Goal: Check status: Check status

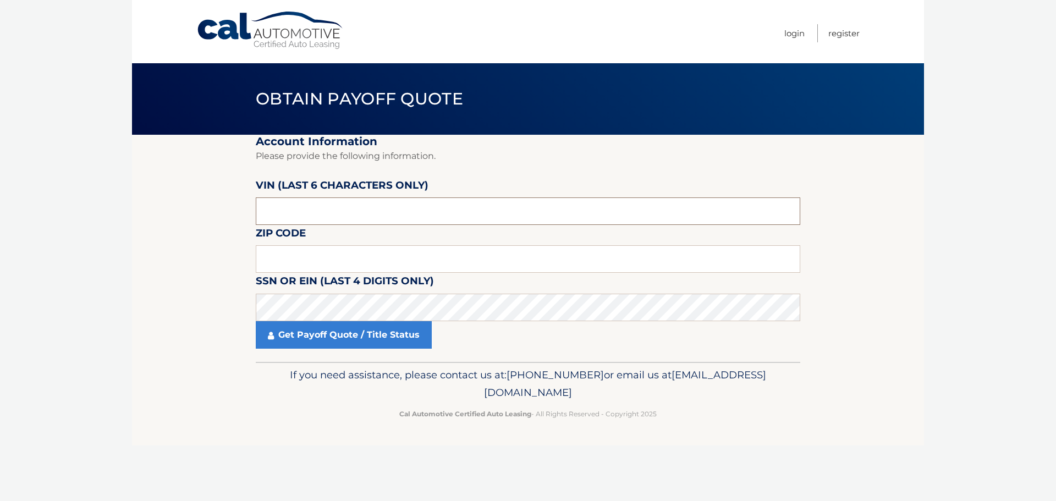
click at [289, 206] on input "text" at bounding box center [528, 210] width 544 height 27
click at [414, 208] on input "text" at bounding box center [528, 210] width 544 height 27
type input "095064"
click at [327, 256] on input "text" at bounding box center [528, 258] width 544 height 27
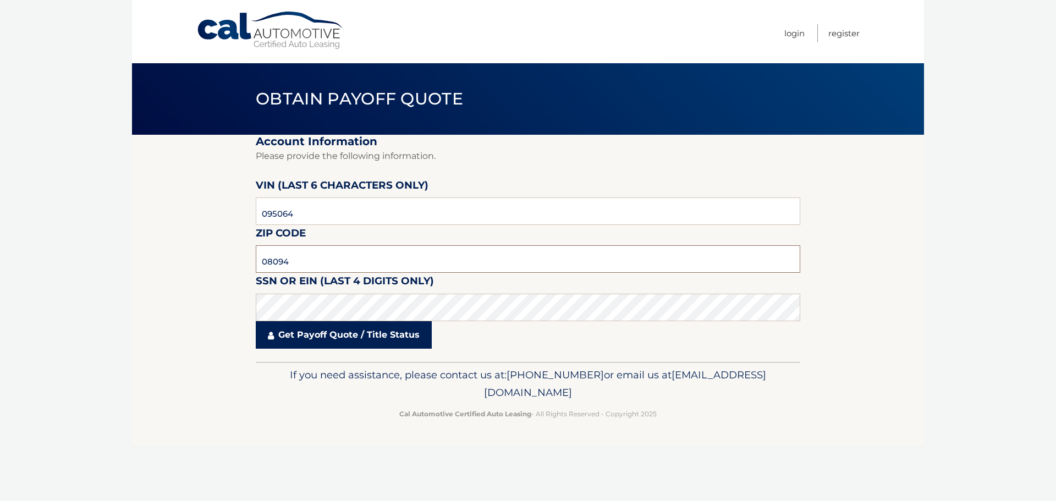
type input "08094"
click at [321, 337] on link "Get Payoff Quote / Title Status" at bounding box center [344, 334] width 176 height 27
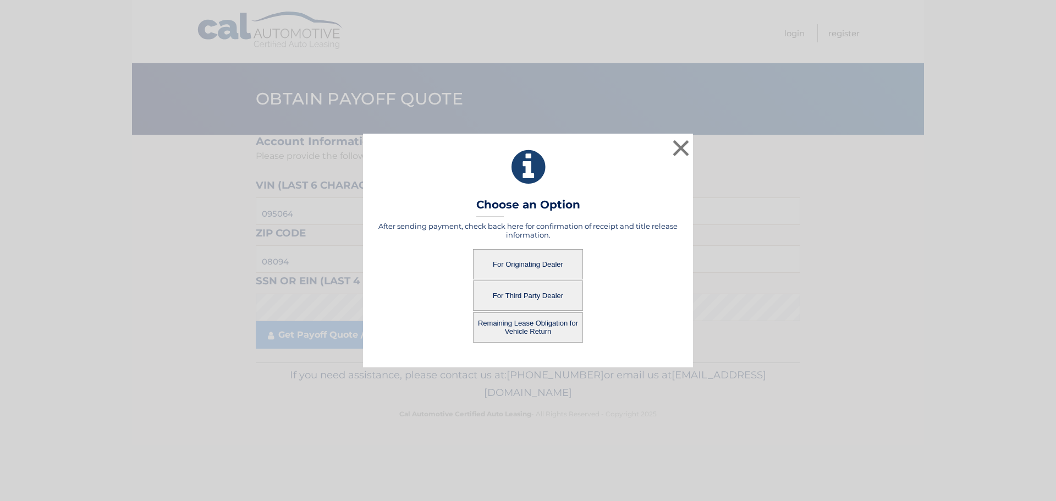
click at [533, 263] on button "For Originating Dealer" at bounding box center [528, 264] width 110 height 30
click at [533, 264] on button "For Originating Dealer" at bounding box center [528, 264] width 110 height 30
